Goal: Navigation & Orientation: Go to known website

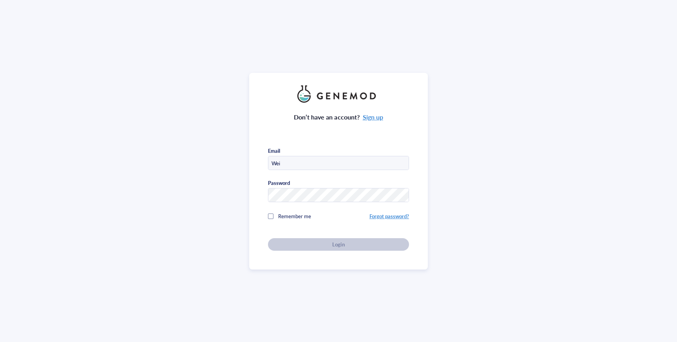
click at [292, 215] on span "Remember me" at bounding box center [294, 215] width 33 height 7
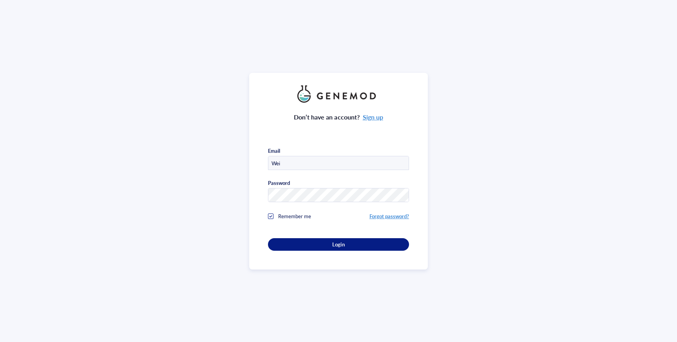
drag, startPoint x: 303, startPoint y: 163, endPoint x: 259, endPoint y: 159, distance: 44.1
click at [259, 159] on div "Don’t have an account? Sign up Email Wei Password Remember me Forgot password? …" at bounding box center [338, 171] width 179 height 197
type input "[EMAIL_ADDRESS][DOMAIN_NAME]"
click at [335, 212] on div "Remember me" at bounding box center [319, 217] width 102 height 16
click at [298, 214] on span "Remember me" at bounding box center [294, 215] width 33 height 7
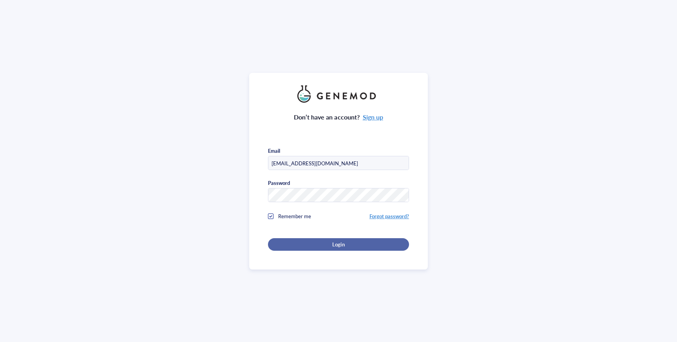
click at [325, 246] on div "Login" at bounding box center [339, 244] width 116 height 7
